Goal: Submit feedback/report problem

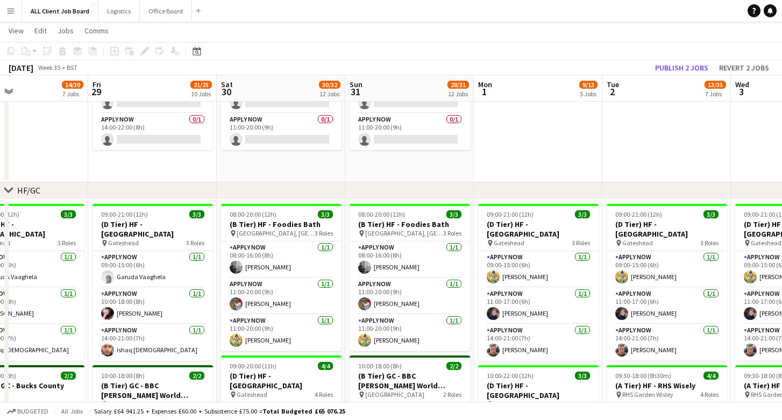
scroll to position [86, 0]
